Goal: Information Seeking & Learning: Understand process/instructions

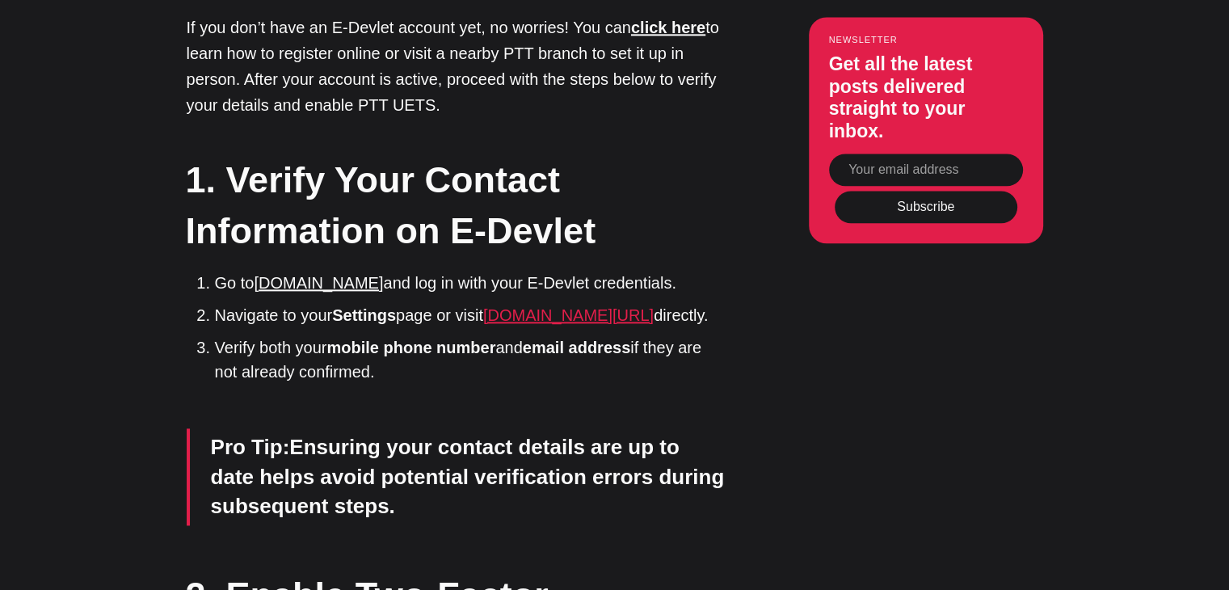
click at [483, 306] on link "[DOMAIN_NAME][URL]" at bounding box center [568, 315] width 170 height 18
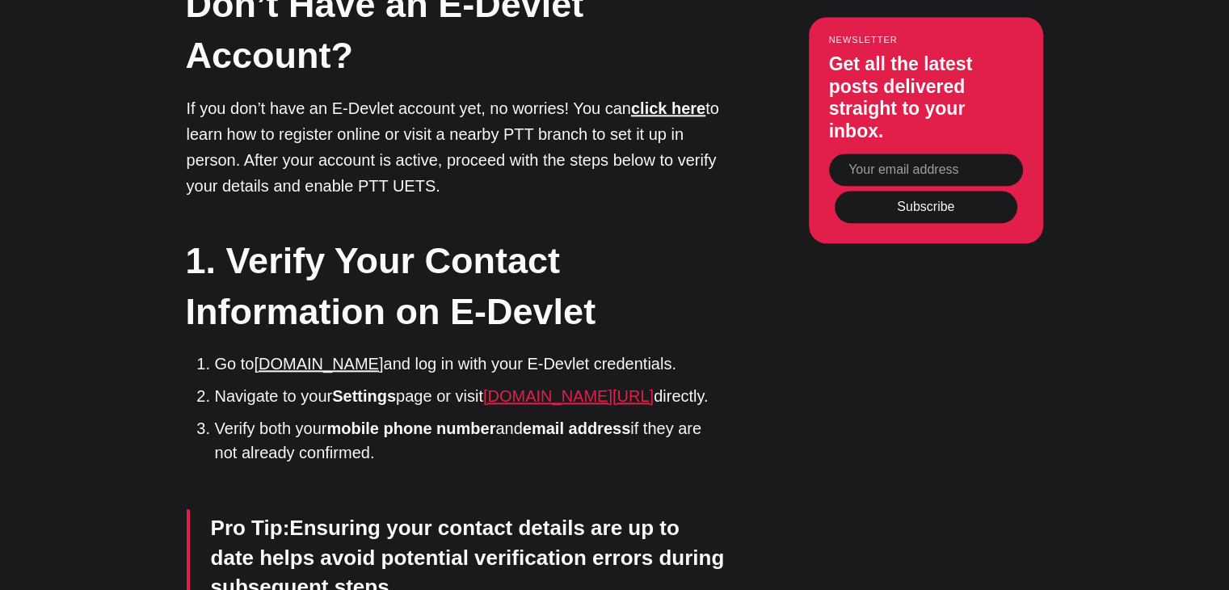
click at [536, 387] on link "[DOMAIN_NAME][URL]" at bounding box center [568, 396] width 170 height 18
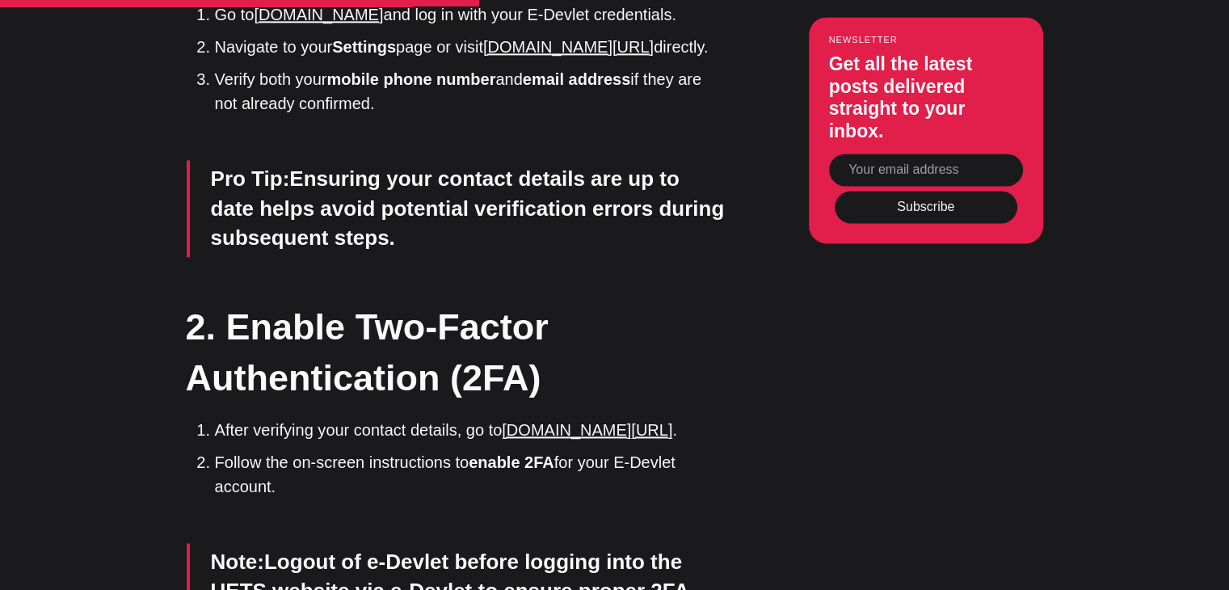
scroll to position [2343, 0]
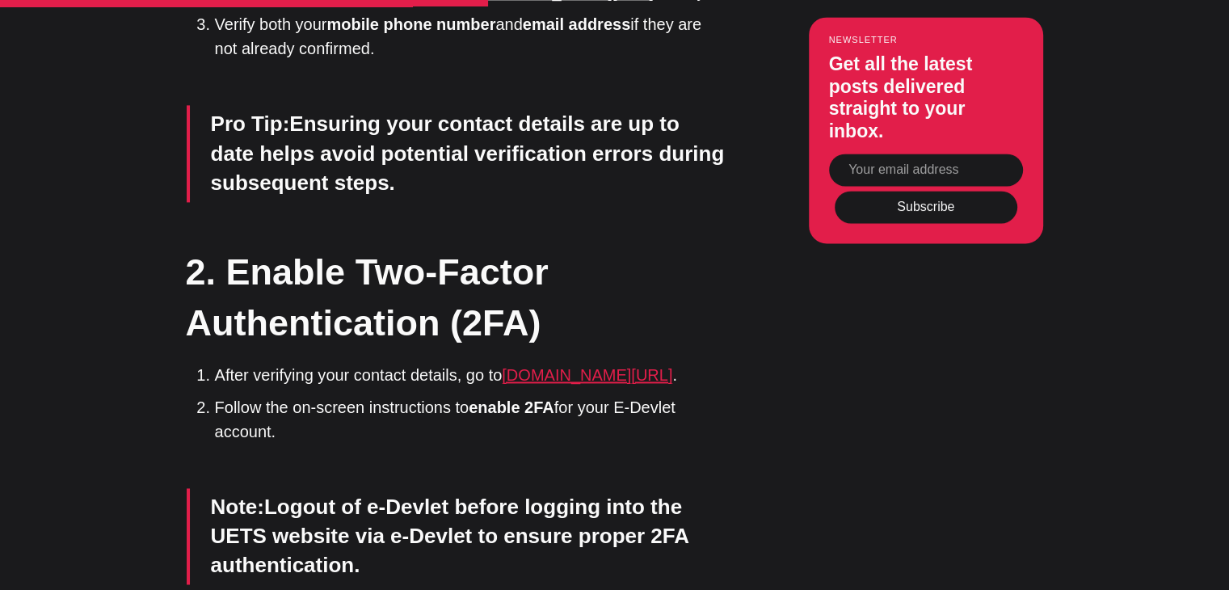
click at [607, 366] on link "[DOMAIN_NAME][URL]" at bounding box center [587, 375] width 170 height 18
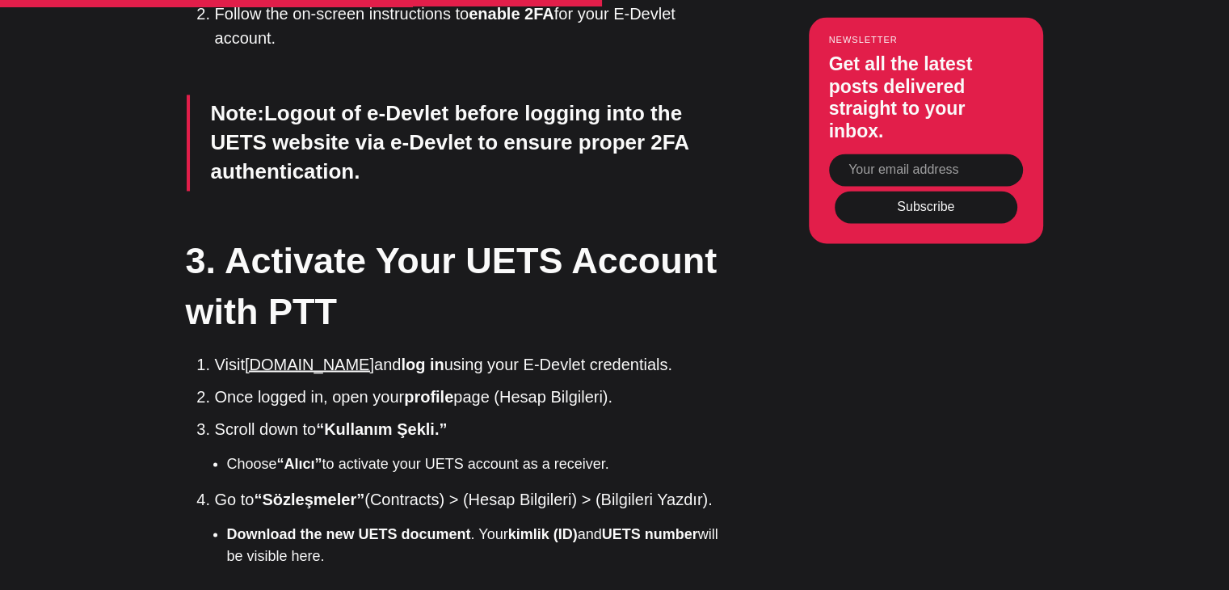
scroll to position [2746, 0]
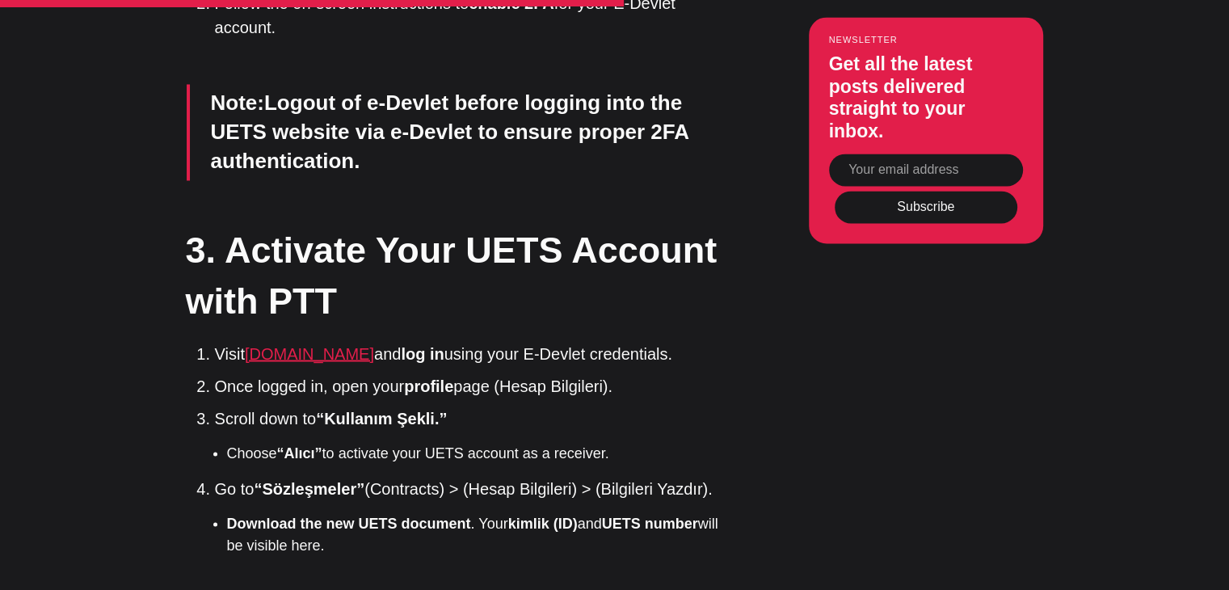
click at [344, 344] on link "[DOMAIN_NAME]" at bounding box center [309, 353] width 129 height 18
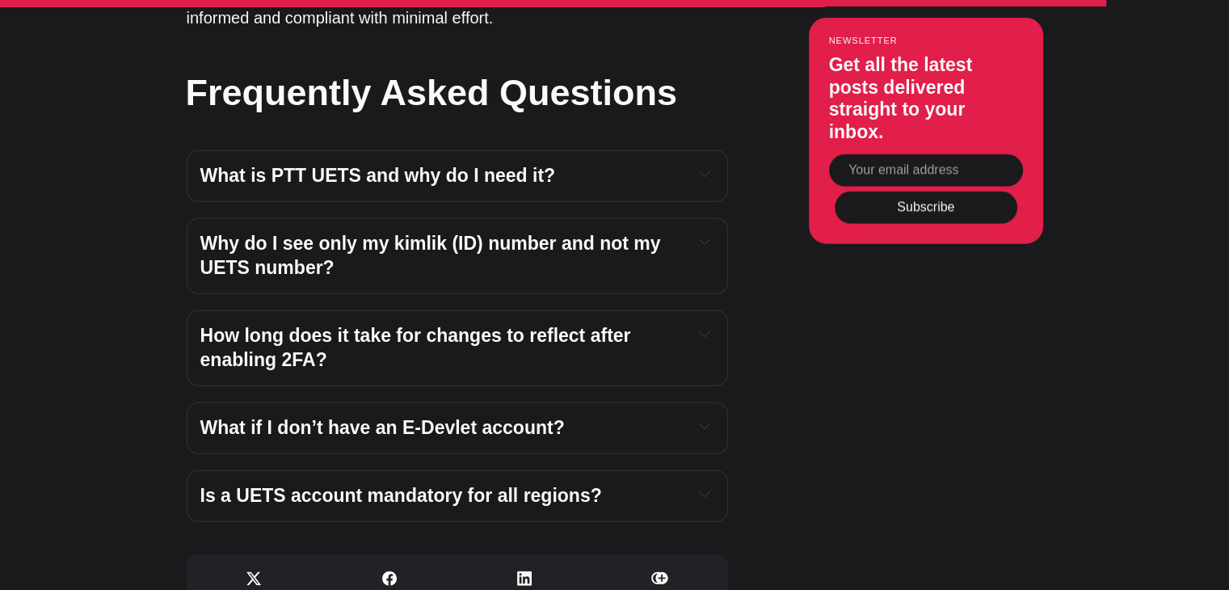
scroll to position [4201, 0]
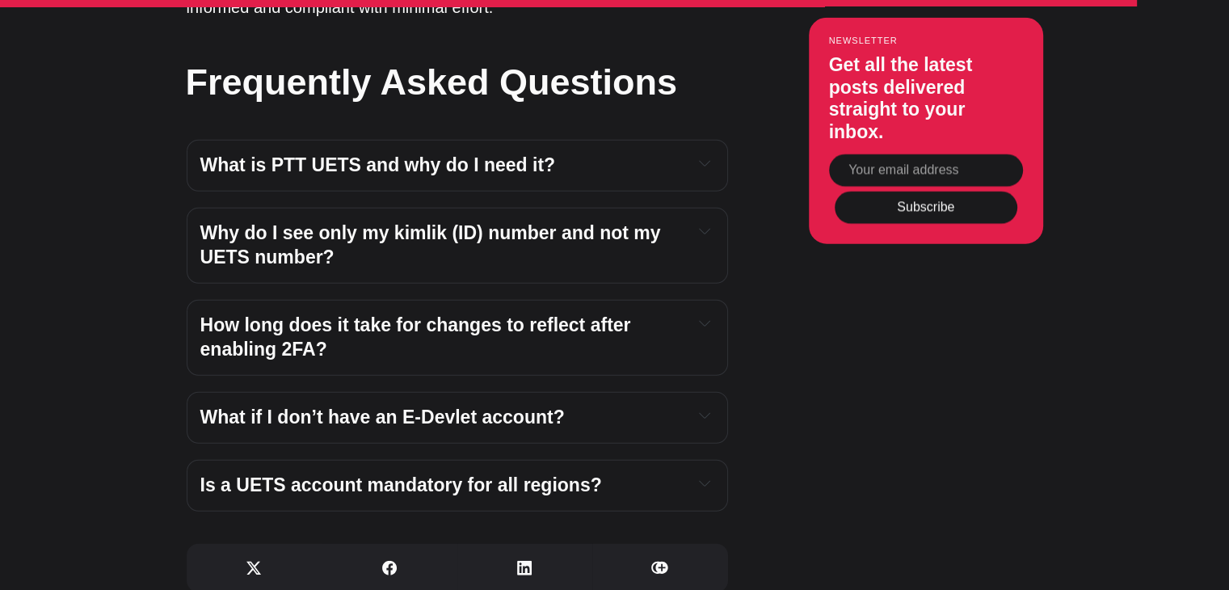
click at [499, 313] on h4 "How long does it take for changes to reflect after enabling 2FA?" at bounding box center [440, 337] width 480 height 48
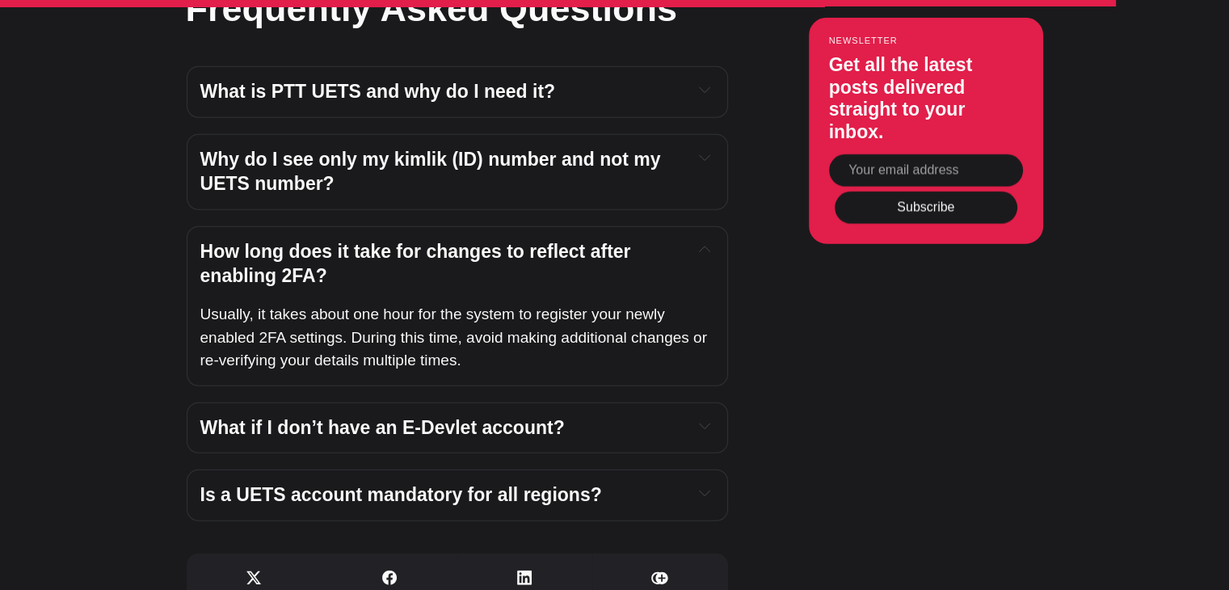
scroll to position [4281, 0]
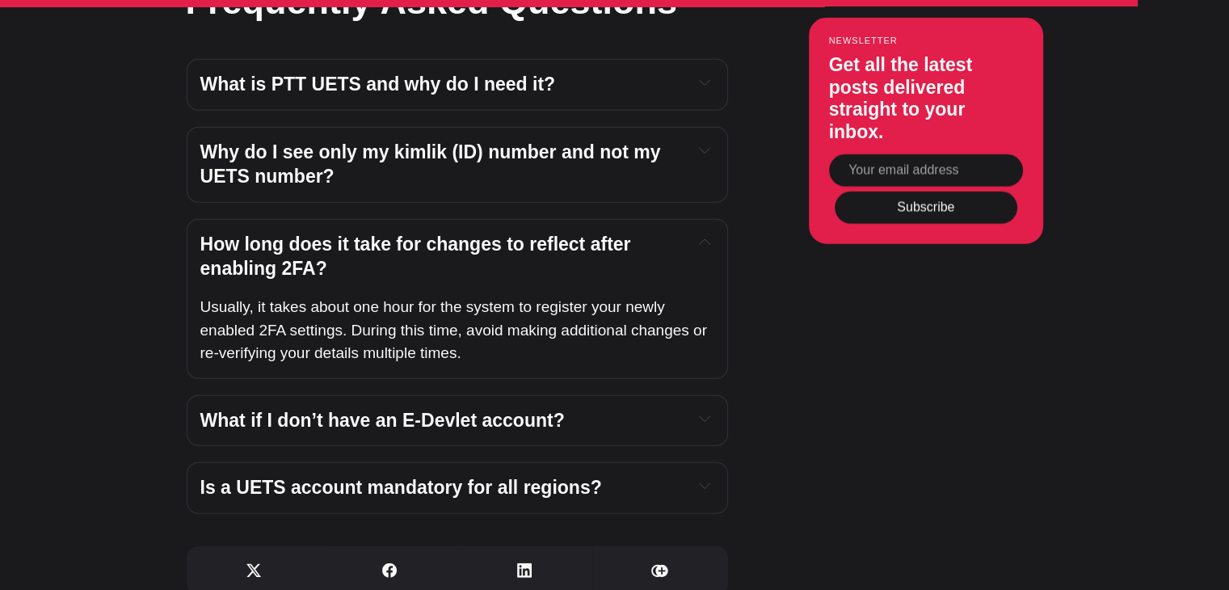
click at [460, 410] on span "What if I don’t have an E-Devlet account?" at bounding box center [382, 420] width 364 height 21
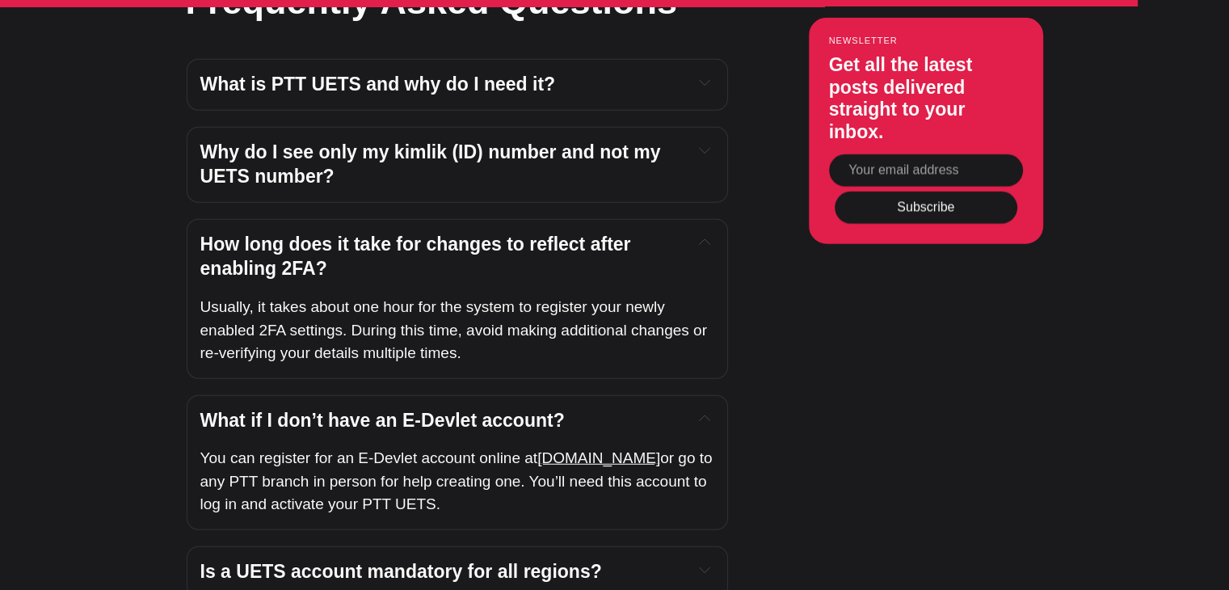
click at [460, 410] on span "What if I don’t have an E-Devlet account?" at bounding box center [382, 420] width 364 height 21
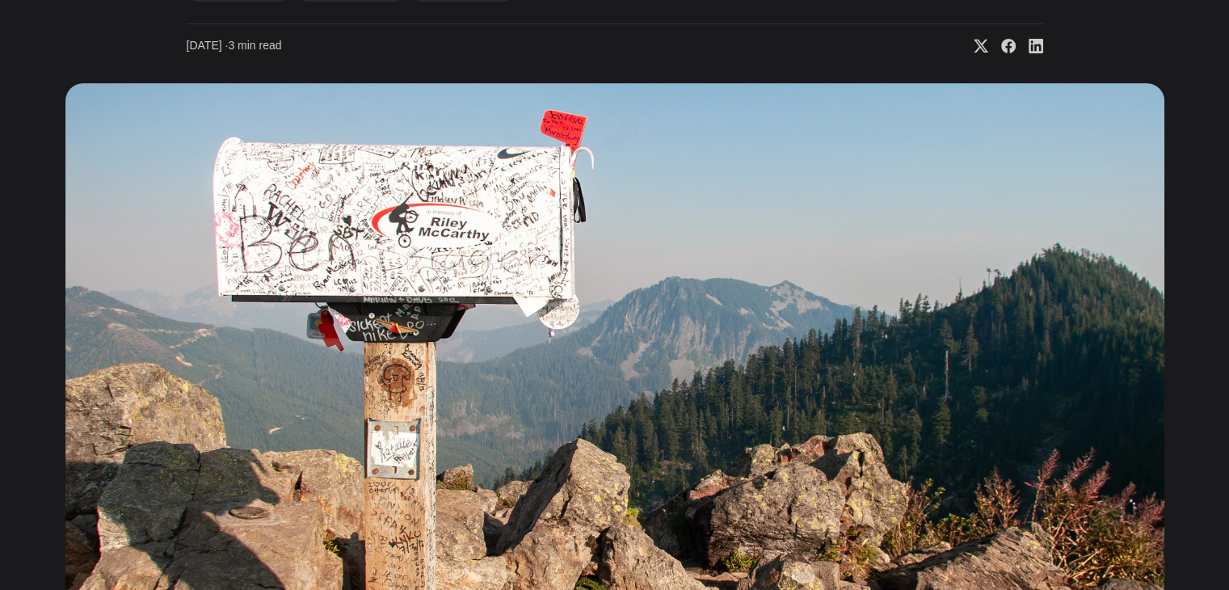
scroll to position [485, 0]
